Goal: Navigation & Orientation: Find specific page/section

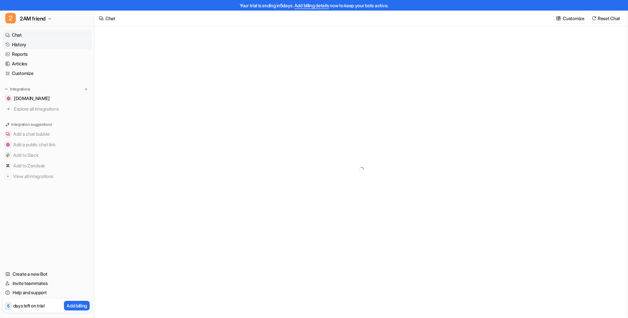
click at [28, 46] on link "History" at bounding box center [47, 44] width 89 height 9
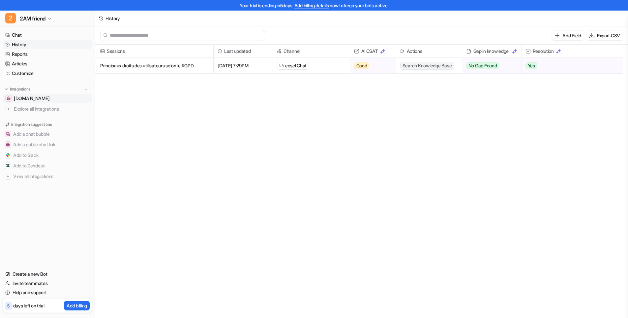
click at [36, 99] on span "[DOMAIN_NAME]" at bounding box center [32, 98] width 36 height 7
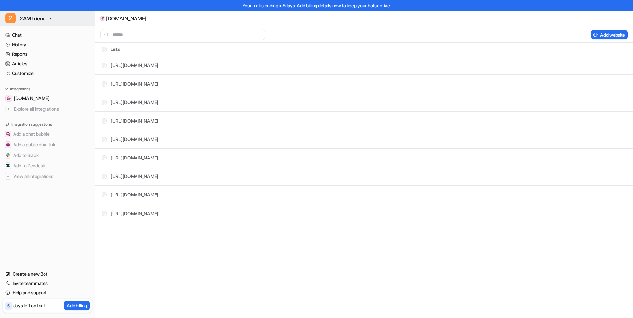
click at [31, 22] on span "2AM friend" at bounding box center [33, 18] width 26 height 9
click at [30, 37] on div "2 2AM test" at bounding box center [22, 35] width 26 height 7
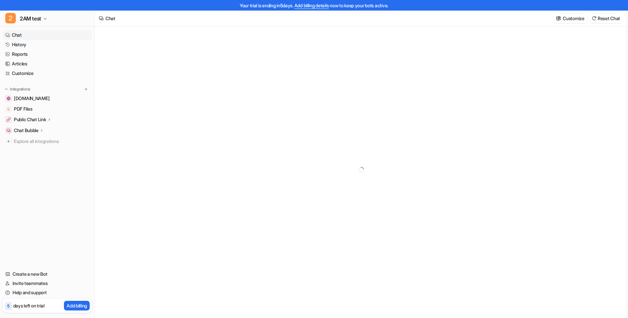
type textarea "**********"
click at [34, 99] on span "[DOMAIN_NAME]" at bounding box center [32, 98] width 36 height 7
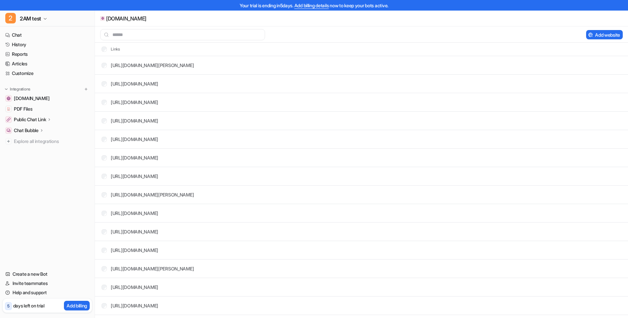
drag, startPoint x: 627, startPoint y: 45, endPoint x: 629, endPoint y: 51, distance: 6.7
click at [628, 52] on html "Your trial is ending [DATE]. Add billing details now to keep your bots active. …" at bounding box center [314, 159] width 628 height 318
drag, startPoint x: 627, startPoint y: 41, endPoint x: 613, endPoint y: 242, distance: 202.0
click at [613, 242] on body "Your trial is ending [DATE]. Add billing details now to keep your bots active. …" at bounding box center [314, 159] width 628 height 318
drag, startPoint x: 625, startPoint y: 251, endPoint x: 616, endPoint y: 267, distance: 19.5
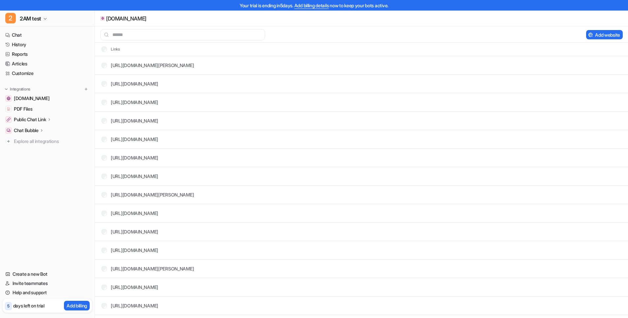
click at [616, 267] on body "Your trial is ending [DATE]. Add billing details now to keep your bots active. …" at bounding box center [314, 159] width 628 height 318
drag, startPoint x: 626, startPoint y: 248, endPoint x: 623, endPoint y: 299, distance: 50.8
click at [27, 110] on span "PDF Files" at bounding box center [23, 109] width 18 height 7
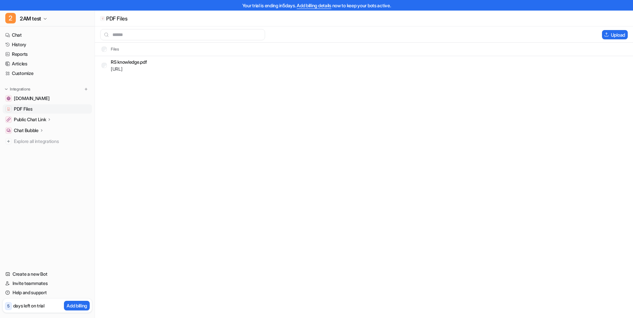
click at [28, 107] on span "PDF Files" at bounding box center [23, 109] width 18 height 7
click at [28, 46] on link "History" at bounding box center [47, 44] width 89 height 9
